Goal: Task Accomplishment & Management: Use online tool/utility

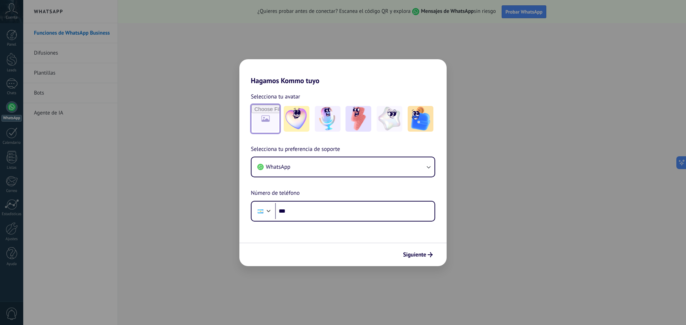
click at [263, 122] on input "file" at bounding box center [265, 119] width 28 height 28
type input "**********"
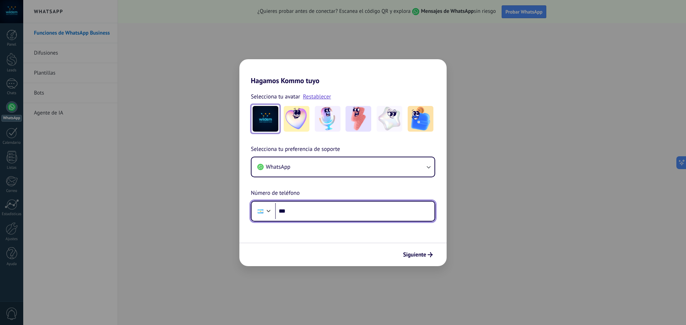
click at [298, 214] on input "***" at bounding box center [354, 211] width 159 height 16
click at [296, 210] on input "**********" at bounding box center [354, 211] width 159 height 16
drag, startPoint x: 322, startPoint y: 213, endPoint x: 291, endPoint y: 220, distance: 31.1
click at [291, 220] on div "**********" at bounding box center [343, 211] width 184 height 21
type input "**********"
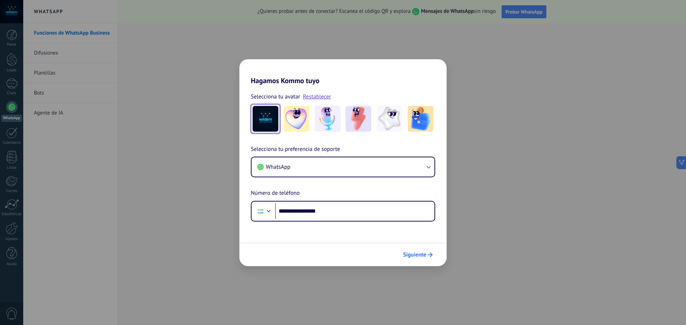
click at [422, 255] on span "Siguiente" at bounding box center [414, 254] width 23 height 5
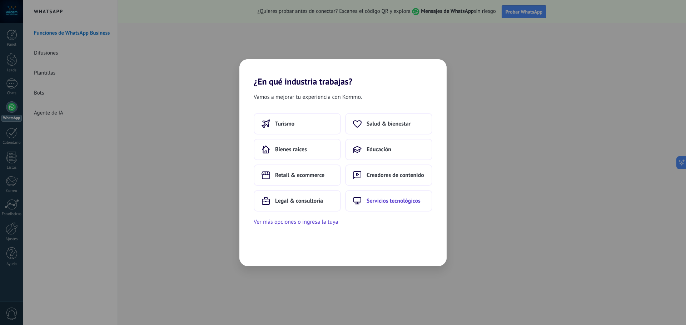
click at [394, 202] on span "Servicios tecnológicos" at bounding box center [393, 200] width 54 height 7
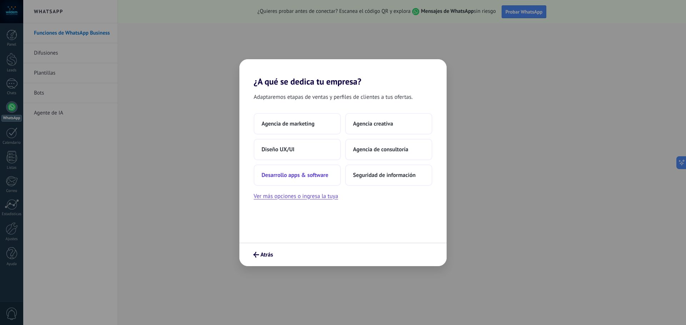
click at [307, 174] on span "Desarrollo apps & software" at bounding box center [294, 175] width 67 height 7
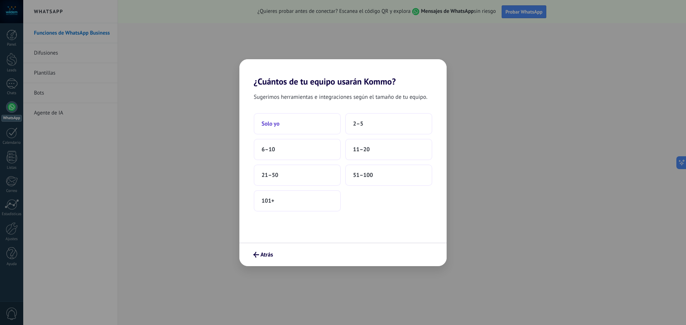
click at [279, 122] on span "Solo yo" at bounding box center [270, 123] width 18 height 7
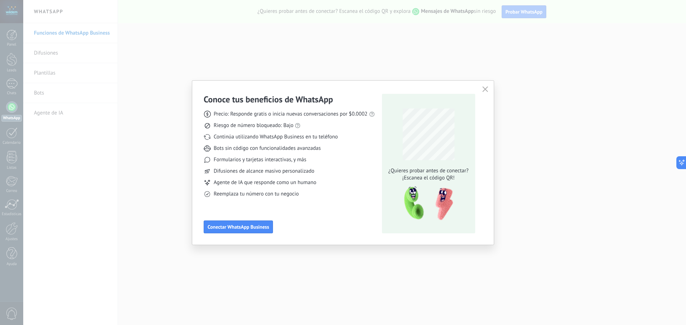
click at [485, 91] on icon "button" at bounding box center [485, 89] width 6 height 6
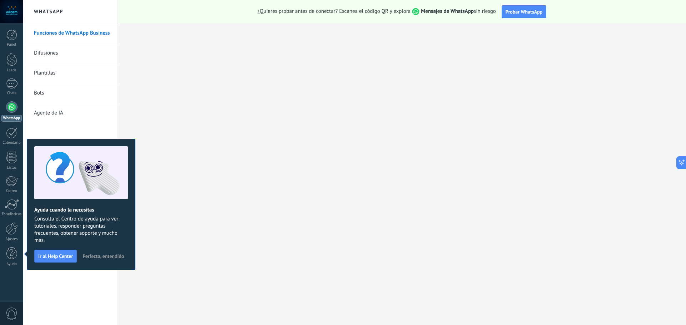
drag, startPoint x: 47, startPoint y: 52, endPoint x: 54, endPoint y: 62, distance: 12.1
click at [47, 52] on link "Difusiones" at bounding box center [72, 53] width 76 height 20
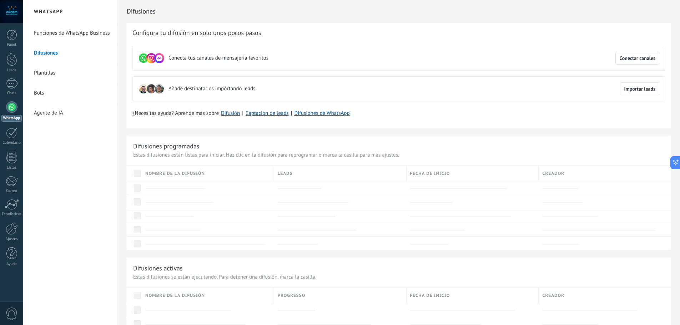
click at [42, 93] on link "Bots" at bounding box center [72, 93] width 76 height 20
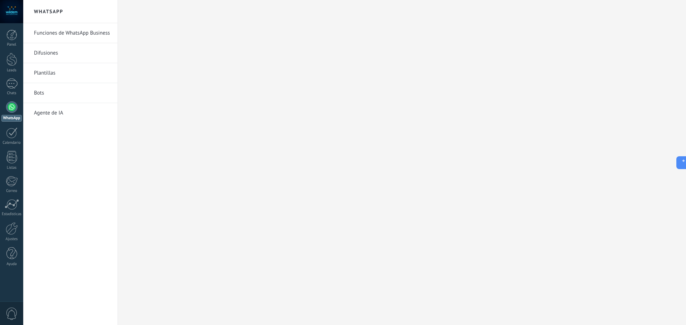
click at [49, 112] on link "Agente de IA" at bounding box center [72, 113] width 76 height 20
click at [11, 34] on div at bounding box center [11, 35] width 11 height 11
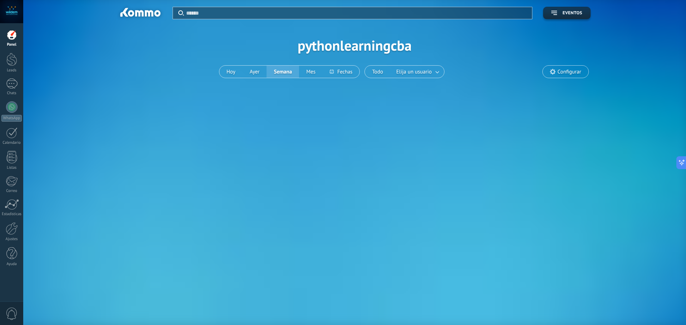
click at [565, 70] on span "Configurar" at bounding box center [569, 72] width 24 height 6
click at [11, 61] on div at bounding box center [11, 59] width 11 height 13
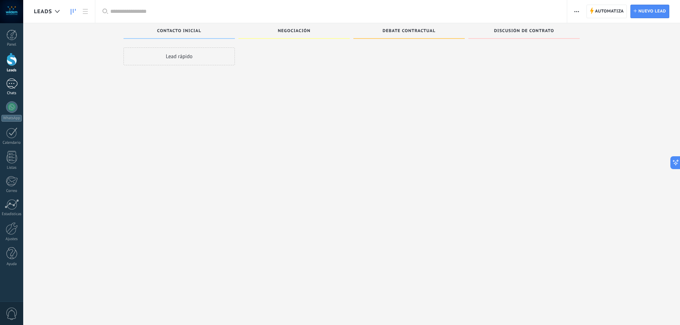
click at [12, 85] on div at bounding box center [11, 84] width 11 height 10
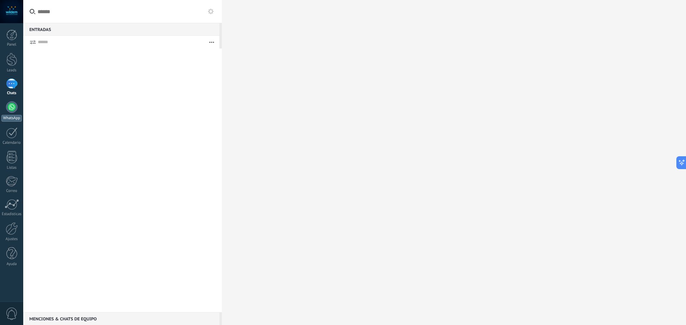
click at [11, 106] on div at bounding box center [11, 106] width 11 height 11
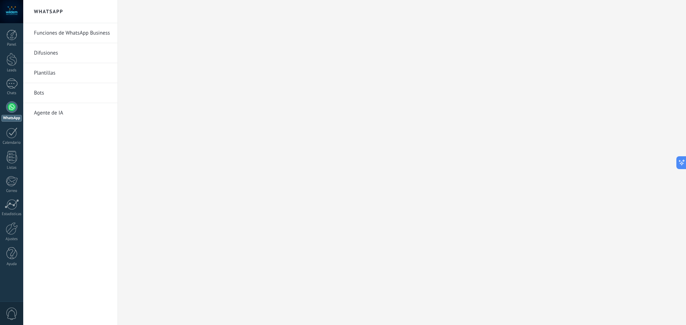
click at [54, 34] on link "Funciones de WhatsApp Business" at bounding box center [72, 33] width 76 height 20
click at [681, 162] on icon at bounding box center [678, 162] width 7 height 7
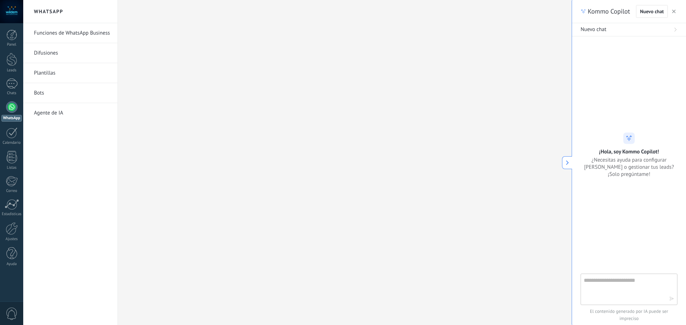
drag, startPoint x: 46, startPoint y: 71, endPoint x: 50, endPoint y: 71, distance: 4.3
click at [46, 71] on link "Plantillas" at bounding box center [72, 73] width 76 height 20
click at [674, 11] on icon "button" at bounding box center [674, 12] width 4 height 4
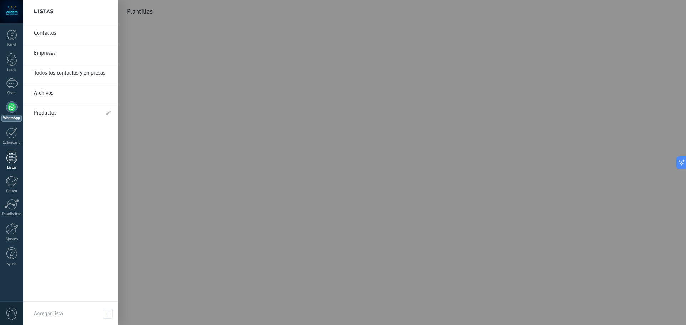
click at [10, 161] on div at bounding box center [11, 157] width 11 height 12
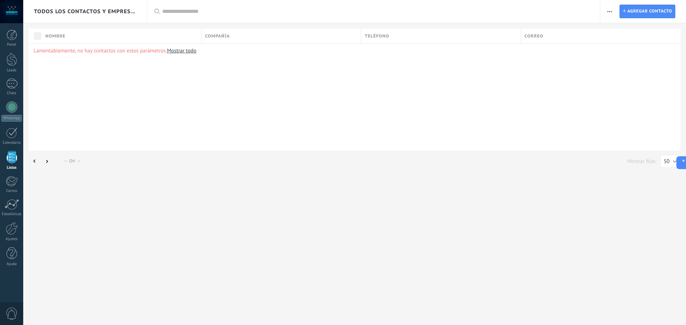
click at [182, 51] on link "Mostrar todo" at bounding box center [181, 50] width 29 height 7
click at [9, 231] on div at bounding box center [12, 228] width 12 height 12
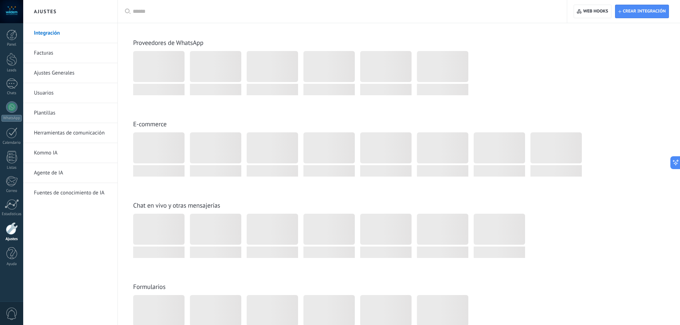
scroll to position [214, 0]
click at [54, 173] on link "Agente de IA" at bounding box center [72, 173] width 76 height 20
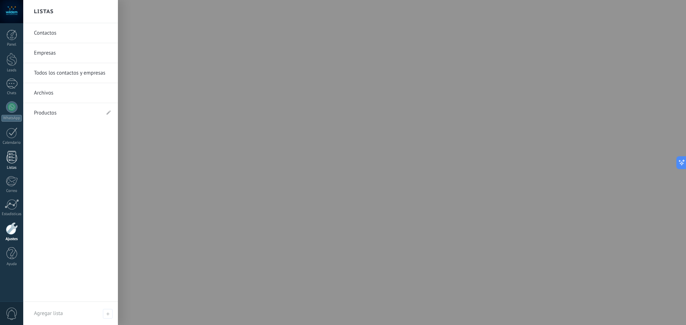
click at [14, 159] on div at bounding box center [11, 157] width 11 height 12
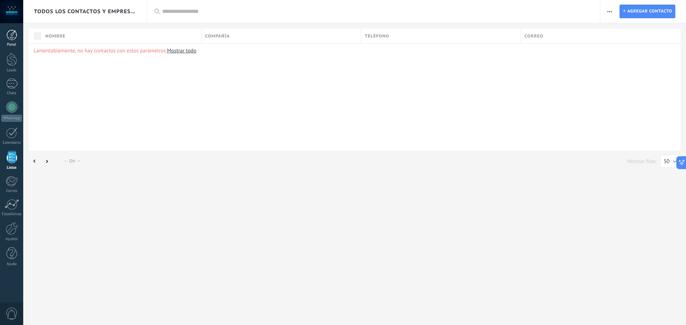
click at [12, 35] on div at bounding box center [11, 35] width 11 height 11
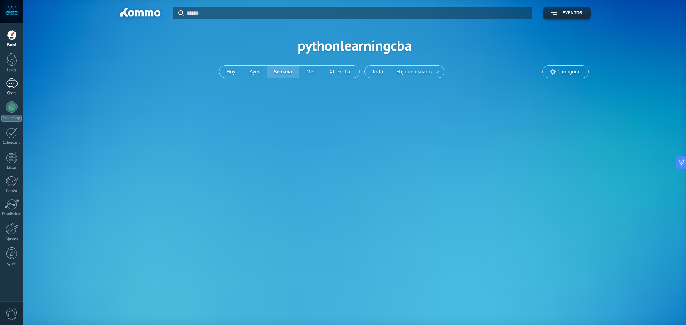
click at [11, 82] on div at bounding box center [11, 84] width 11 height 10
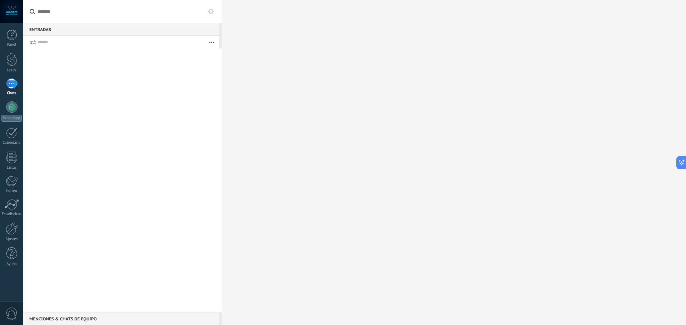
click at [12, 13] on div at bounding box center [11, 11] width 23 height 23
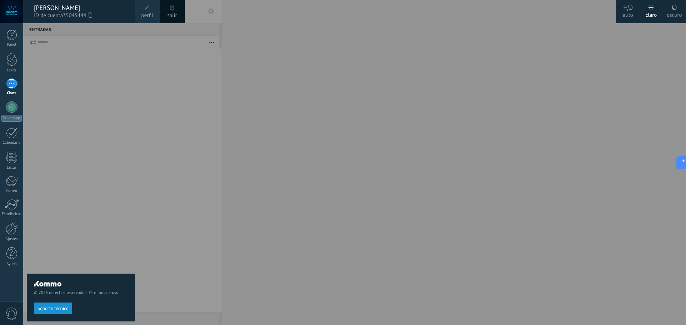
drag, startPoint x: 151, startPoint y: 15, endPoint x: 266, endPoint y: 144, distance: 172.8
click at [151, 15] on span "perfil" at bounding box center [147, 16] width 12 height 8
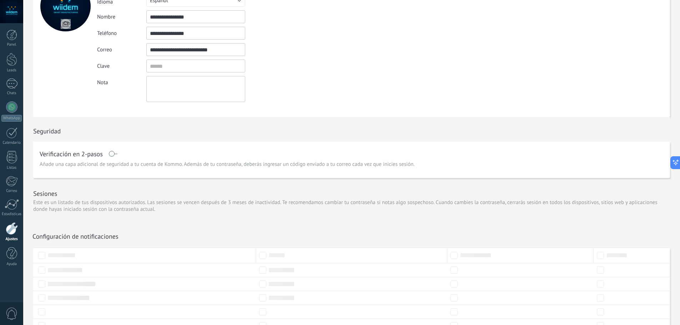
scroll to position [89, 0]
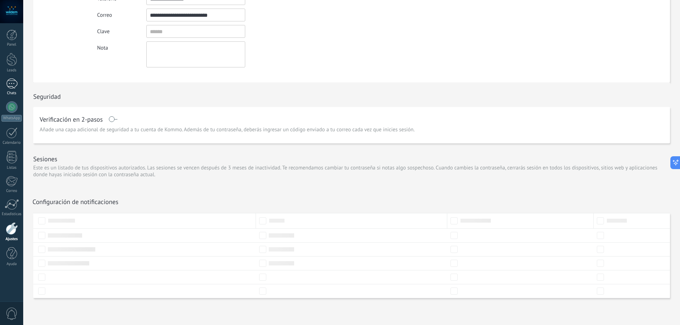
click at [11, 84] on div at bounding box center [11, 84] width 11 height 10
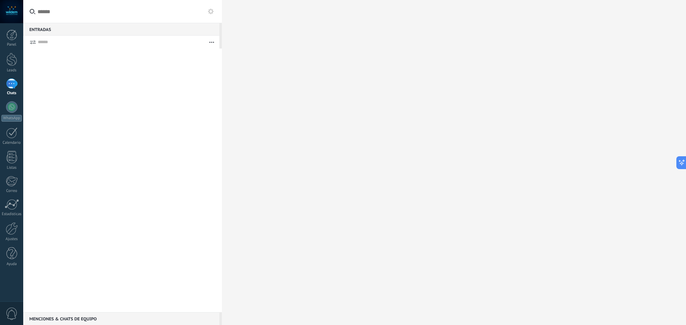
click at [214, 42] on use "button" at bounding box center [211, 42] width 5 height 1
click at [11, 83] on div at bounding box center [11, 84] width 11 height 10
click at [13, 61] on div at bounding box center [11, 59] width 11 height 13
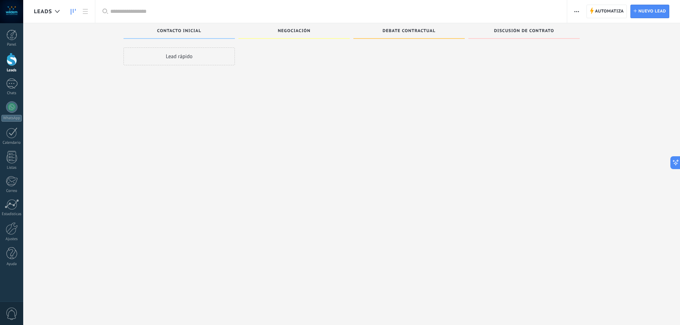
click at [177, 55] on div "Lead rápido" at bounding box center [179, 56] width 111 height 18
click at [9, 37] on div at bounding box center [11, 35] width 11 height 11
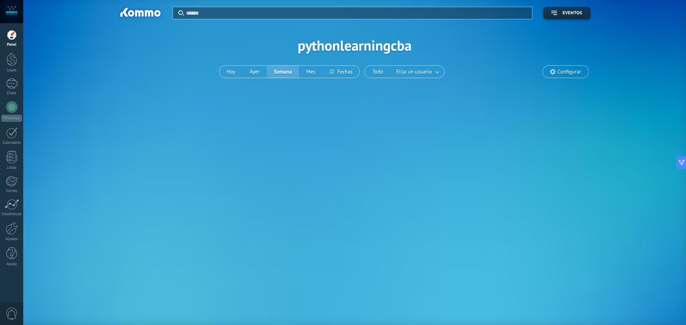
click at [15, 12] on div at bounding box center [11, 11] width 23 height 23
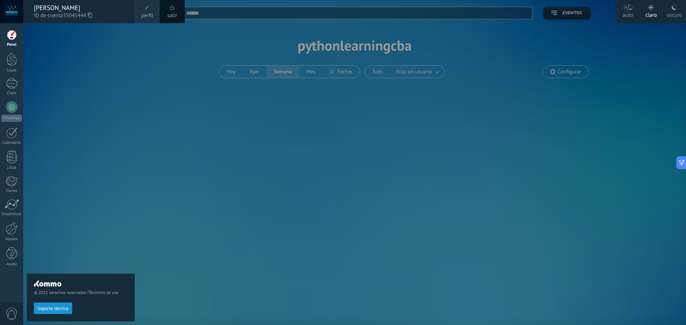
click at [174, 10] on span at bounding box center [172, 7] width 5 height 5
